Goal: Browse casually

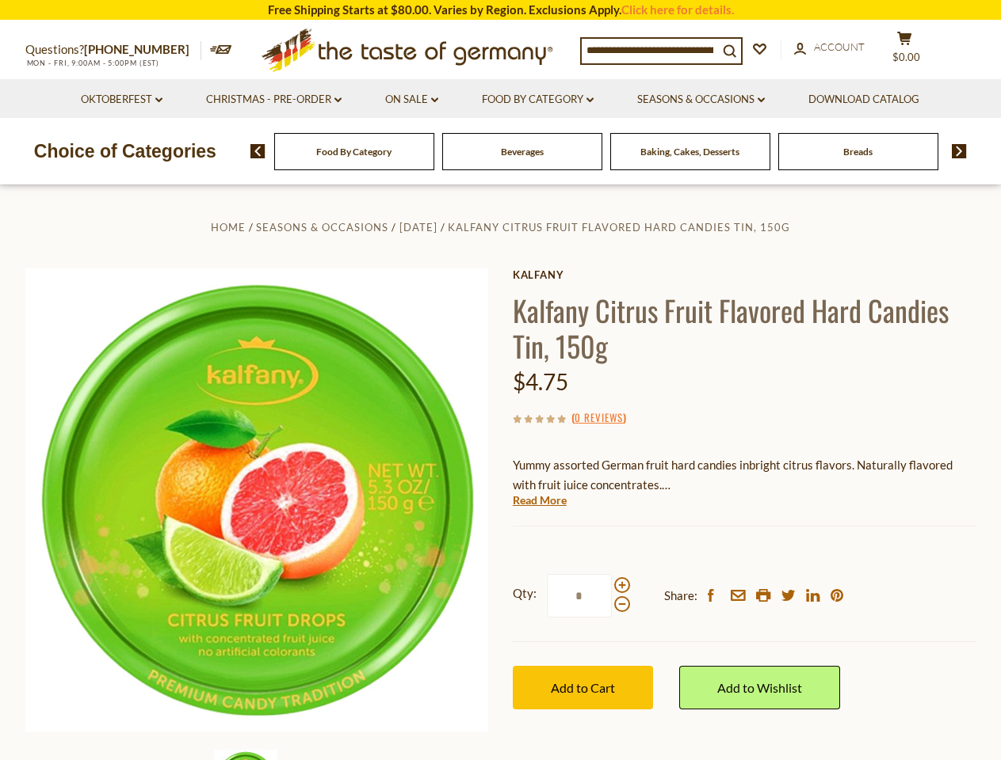
click at [500, 380] on div "Home Seasons & Occasions [DATE] Kalfany Citrus Fruit Flavored Hard Candies Tin,…" at bounding box center [500, 521] width 974 height 609
click at [914, 51] on span "$0.00" at bounding box center [906, 57] width 28 height 13
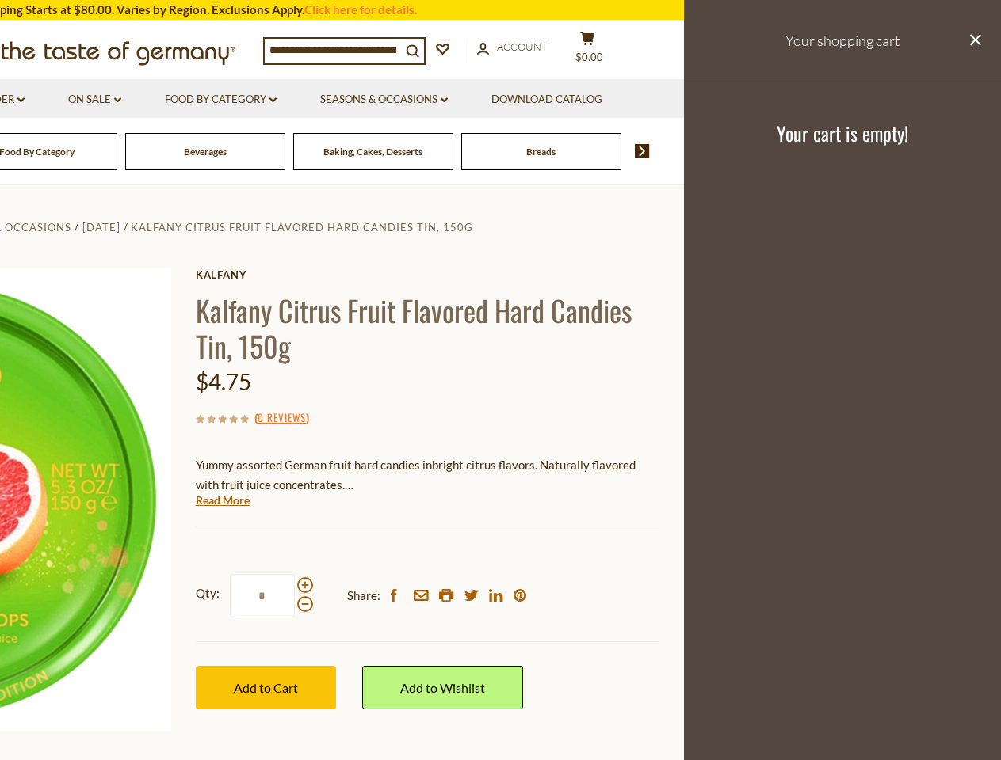
click at [120, 100] on icon at bounding box center [117, 99] width 7 height 5
click at [273, 100] on li "Food By Category dropdown_arrow All Food By Category Taste of Germany Collectio…" at bounding box center [220, 98] width 153 height 39
click at [412, 100] on link "Seasons & Occasions dropdown_arrow" at bounding box center [384, 99] width 128 height 17
click at [539, 100] on link "Download Catalog" at bounding box center [546, 99] width 111 height 17
click at [703, 100] on footer "Your cart is empty!" at bounding box center [842, 133] width 317 height 102
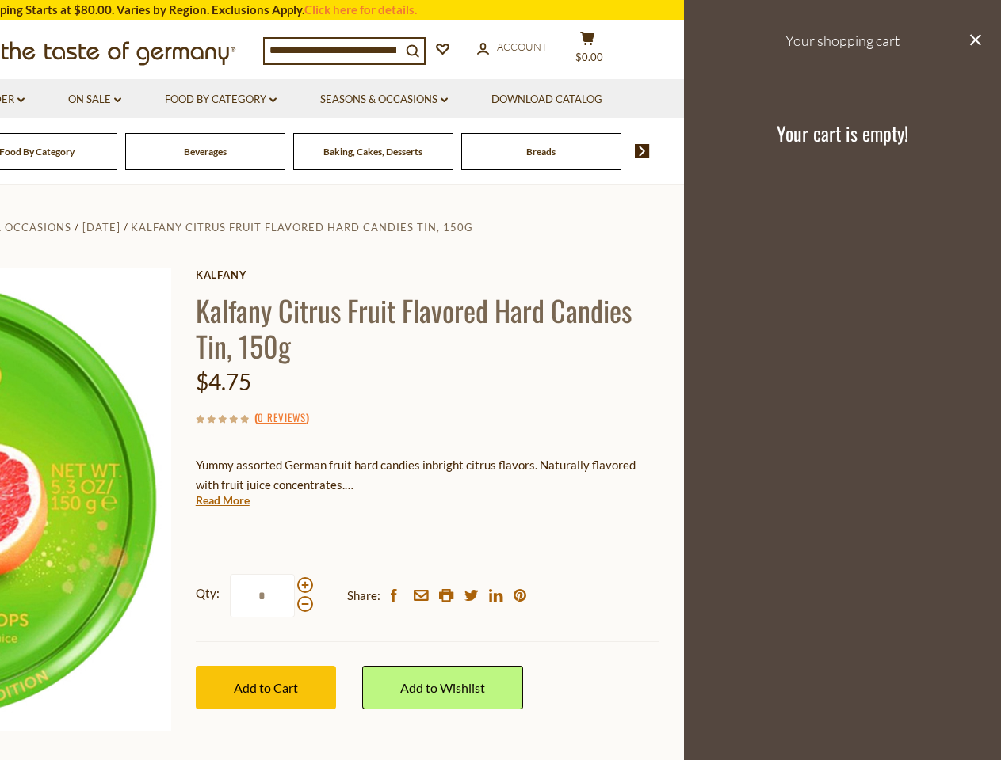
click at [117, 151] on div "Breads" at bounding box center [37, 151] width 160 height 37
click at [117, 151] on div "Beverages" at bounding box center [37, 151] width 160 height 37
click at [953, 151] on footer "Your cart is empty!" at bounding box center [842, 133] width 317 height 102
